Goal: Task Accomplishment & Management: Manage account settings

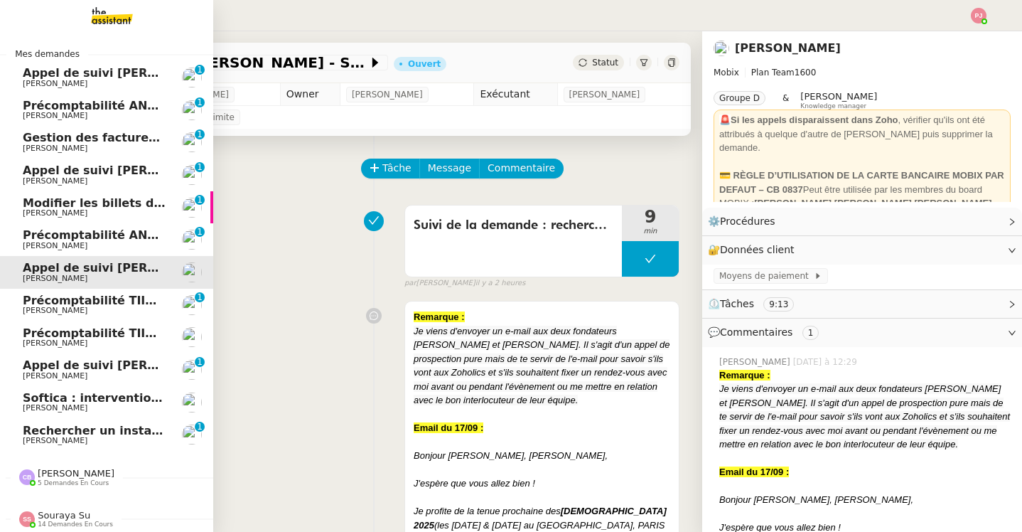
click at [45, 407] on span "[PERSON_NAME]" at bounding box center [55, 407] width 65 height 9
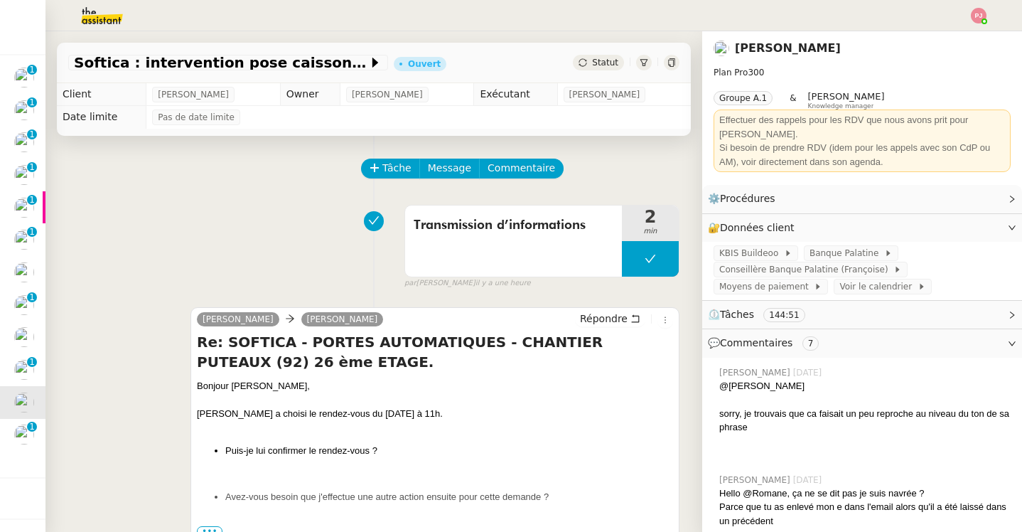
click at [596, 69] on div "Statut" at bounding box center [598, 63] width 51 height 16
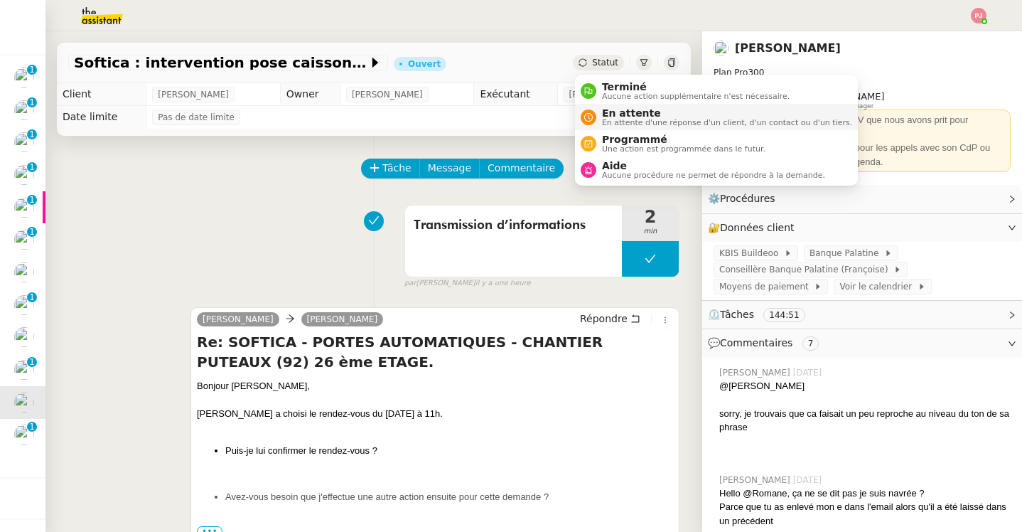
click at [620, 124] on span "En attente d'une réponse d'un client, d'un contact ou d'un tiers." at bounding box center [727, 123] width 250 height 8
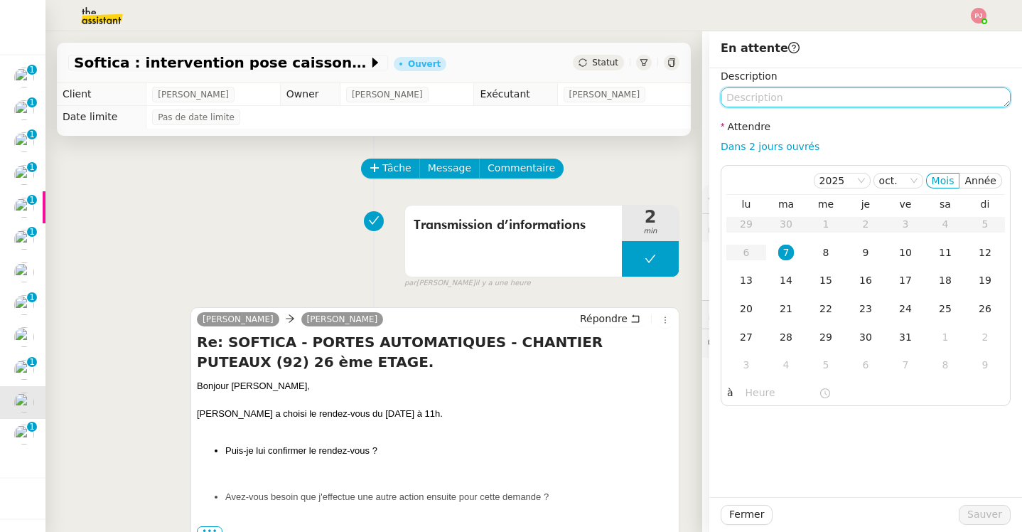
click at [756, 97] on textarea at bounding box center [866, 97] width 290 height 20
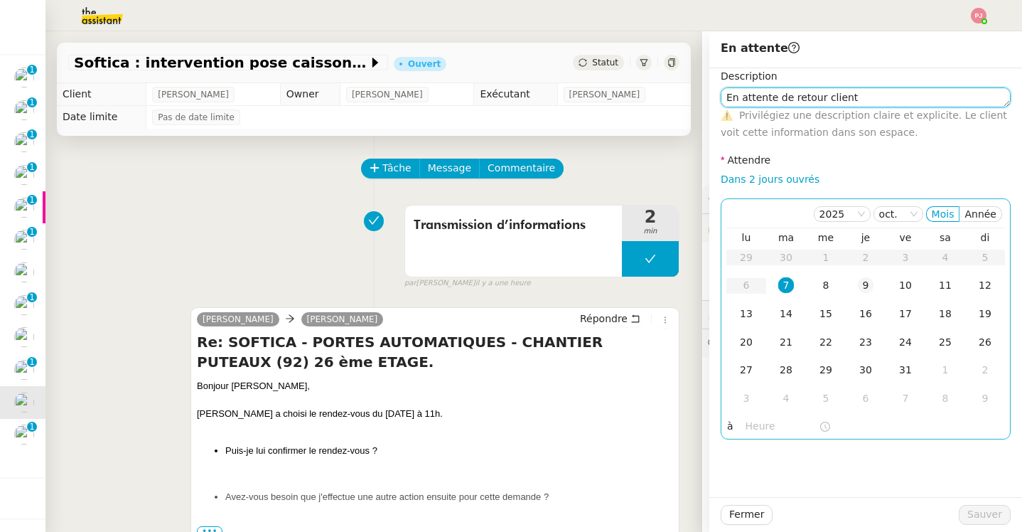
type textarea "En attente de retour client"
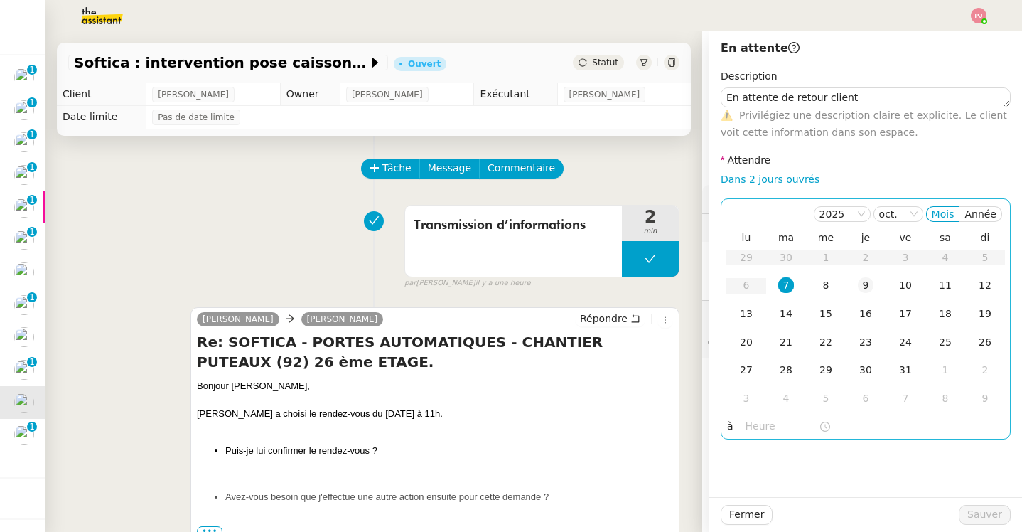
click at [868, 284] on div "9" at bounding box center [866, 285] width 16 height 16
click at [898, 290] on div "10" at bounding box center [906, 285] width 16 height 16
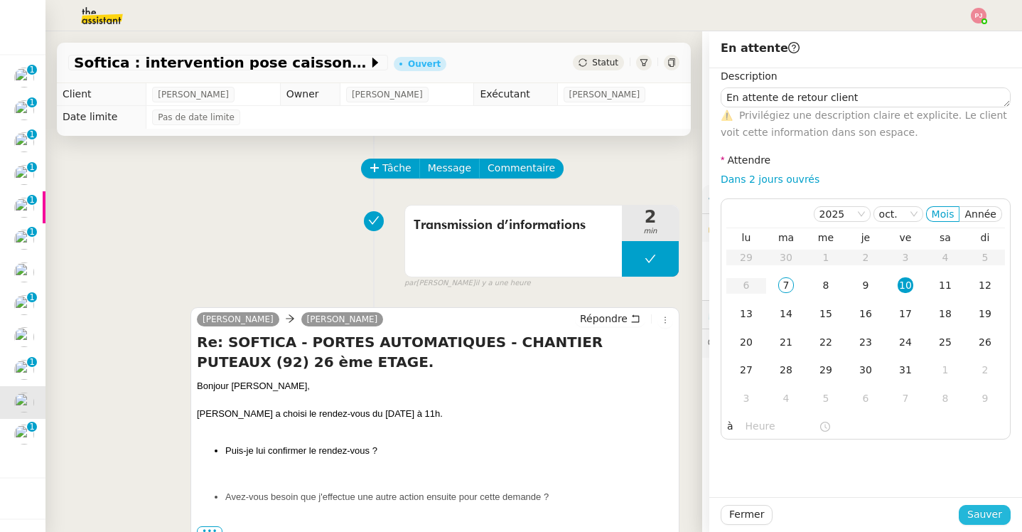
click at [991, 510] on span "Sauver" at bounding box center [984, 514] width 35 height 16
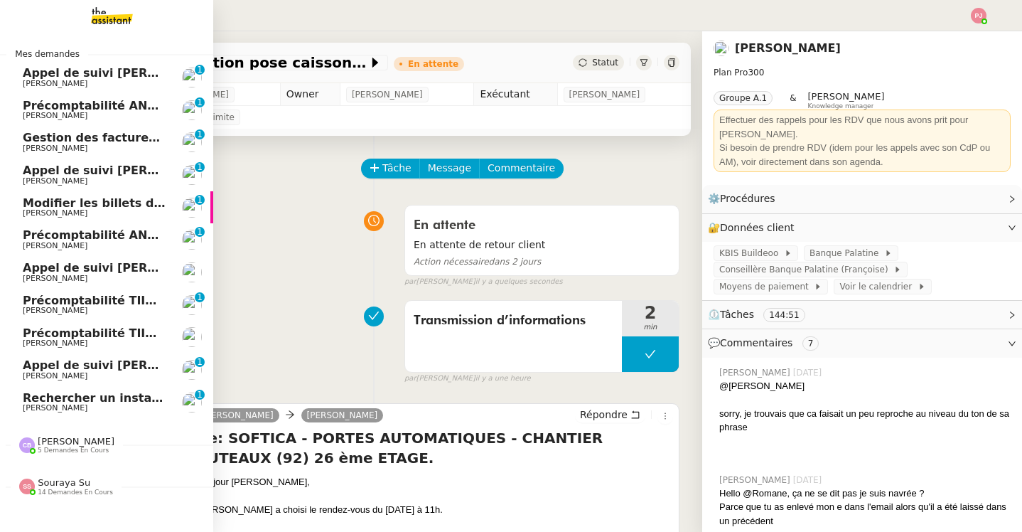
click at [47, 404] on span "[PERSON_NAME]" at bounding box center [55, 407] width 65 height 9
